Goal: Transaction & Acquisition: Download file/media

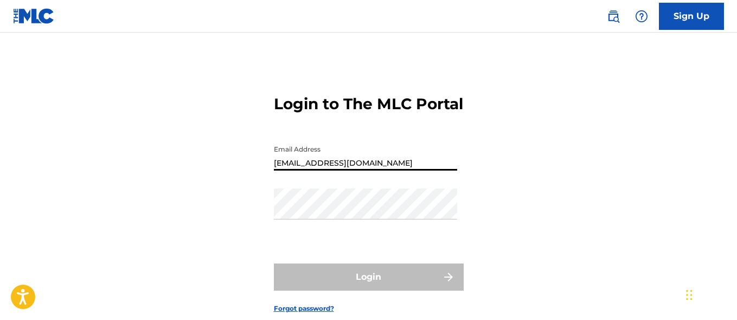
type input "[EMAIL_ADDRESS][DOMAIN_NAME]"
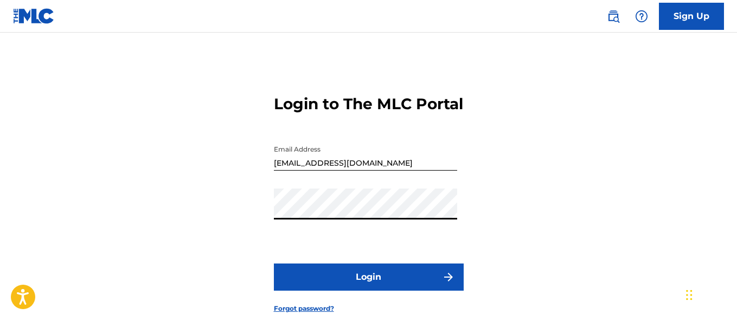
click at [368, 290] on button "Login" at bounding box center [369, 276] width 190 height 27
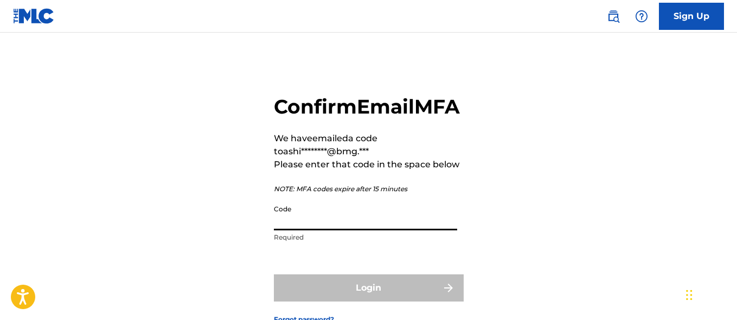
click at [366, 230] on input "Code" at bounding box center [365, 214] width 183 height 31
paste input "951520"
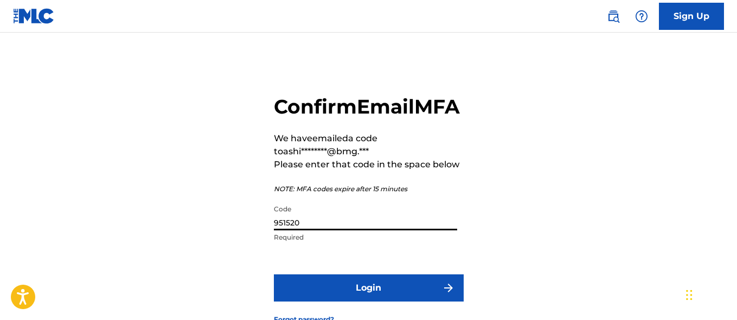
type input "951520"
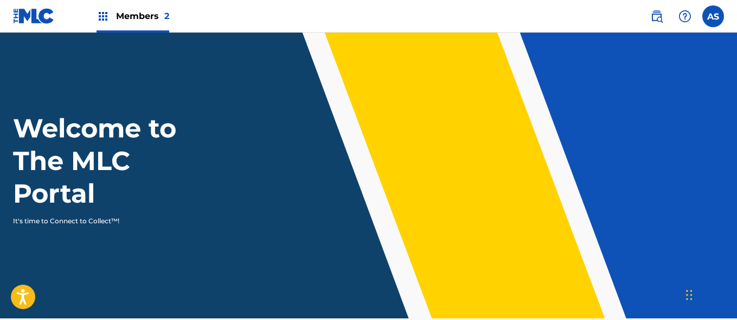
click at [103, 16] on img at bounding box center [103, 16] width 13 height 13
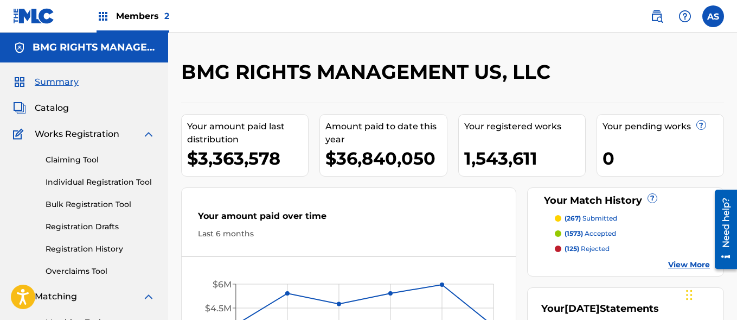
scroll to position [235, 0]
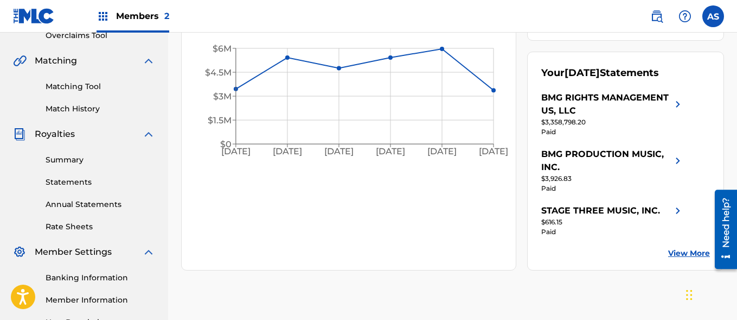
click at [100, 160] on link "Summary" at bounding box center [101, 159] width 110 height 11
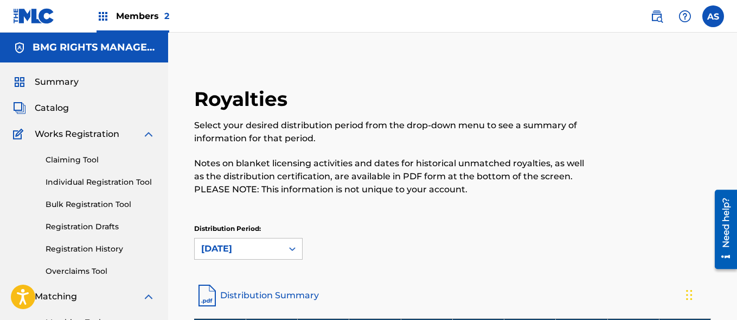
click at [103, 16] on img at bounding box center [103, 16] width 13 height 13
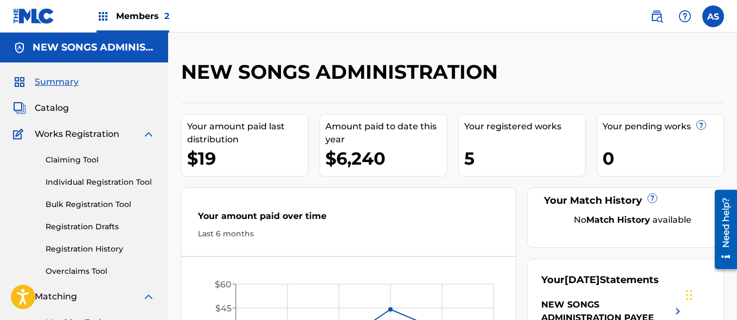
scroll to position [235, 0]
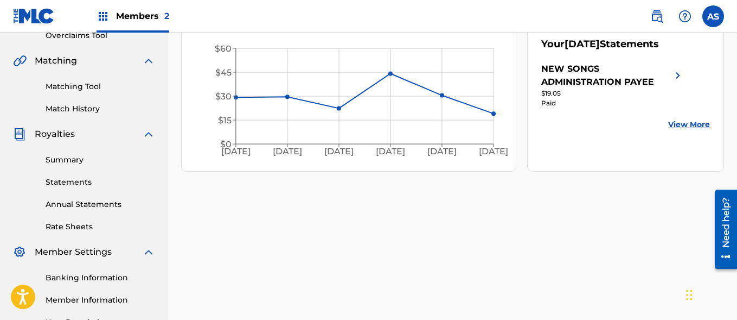
click at [100, 160] on link "Summary" at bounding box center [101, 159] width 110 height 11
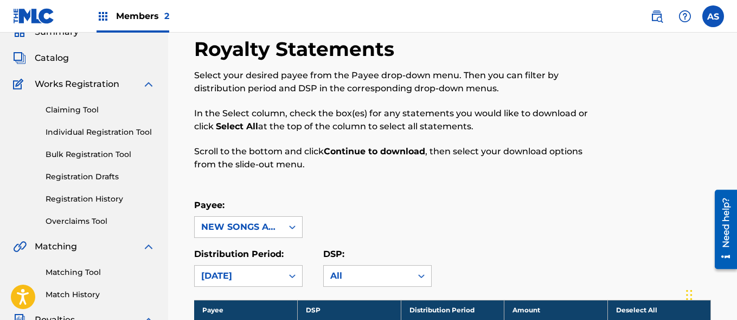
scroll to position [813, 0]
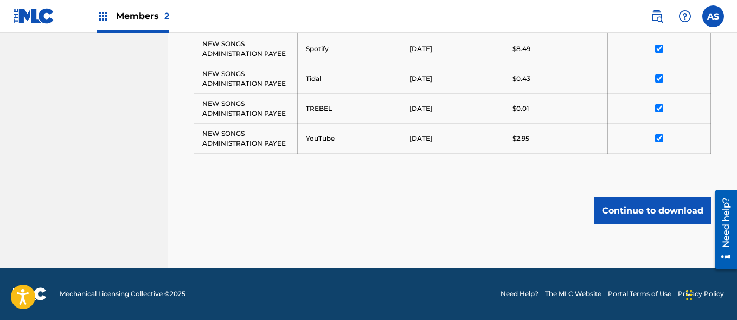
click at [653, 210] on button "Continue to download" at bounding box center [653, 210] width 117 height 27
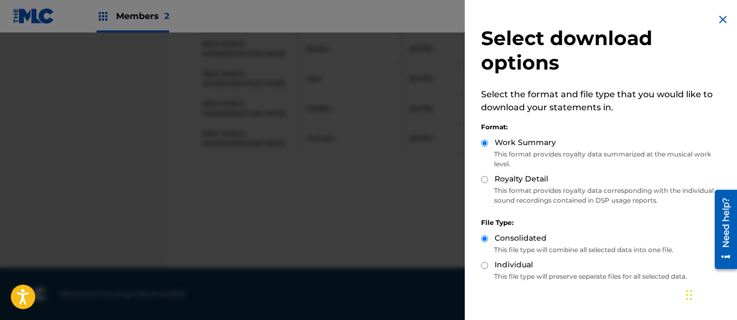
click at [521, 179] on label "Royalty Detail" at bounding box center [522, 178] width 54 height 11
click at [488, 179] on input "Royalty Detail" at bounding box center [484, 179] width 7 height 7
radio input "true"
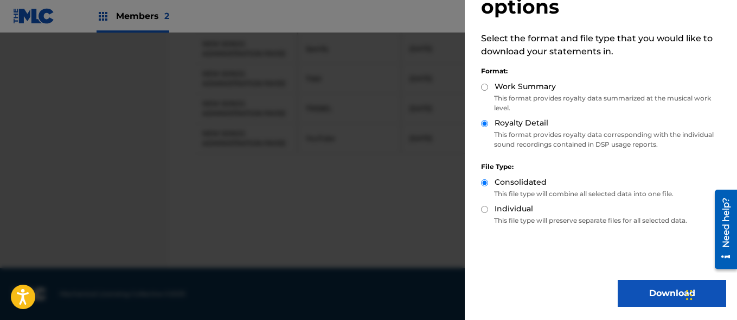
click at [668, 293] on button "Download" at bounding box center [672, 292] width 109 height 27
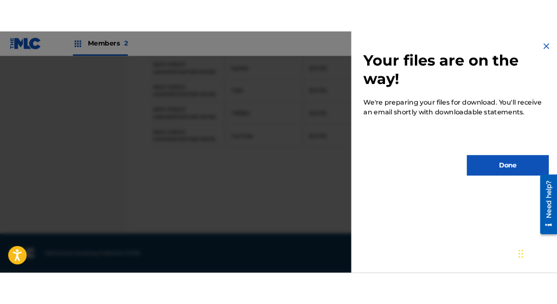
scroll to position [0, 0]
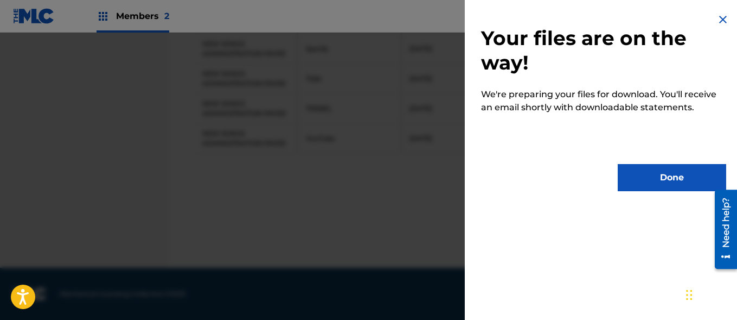
click at [668, 177] on button "Done" at bounding box center [672, 177] width 109 height 27
